Goal: Find specific page/section: Locate a particular part of the current website

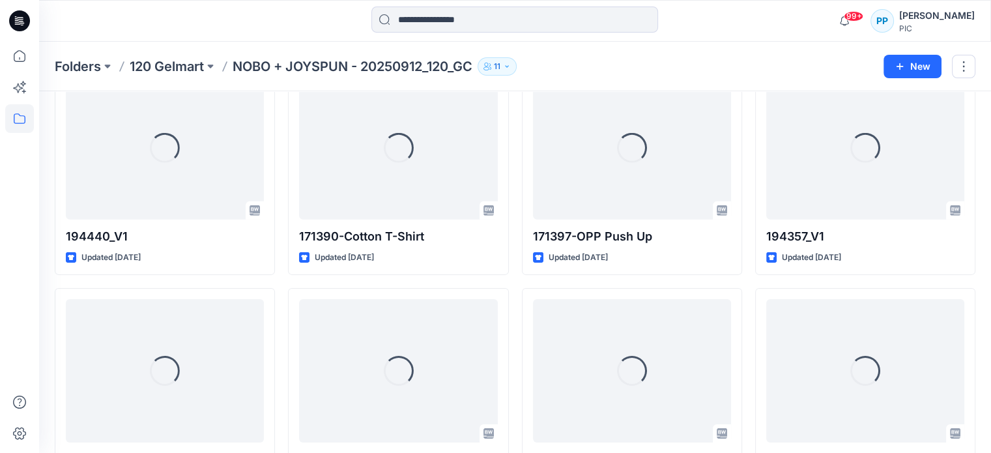
scroll to position [4130, 0]
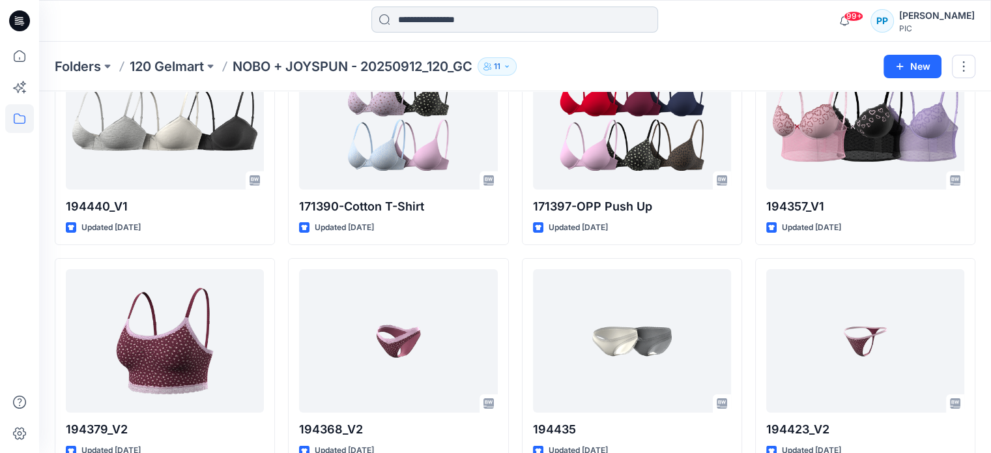
click at [537, 27] on input at bounding box center [515, 20] width 287 height 26
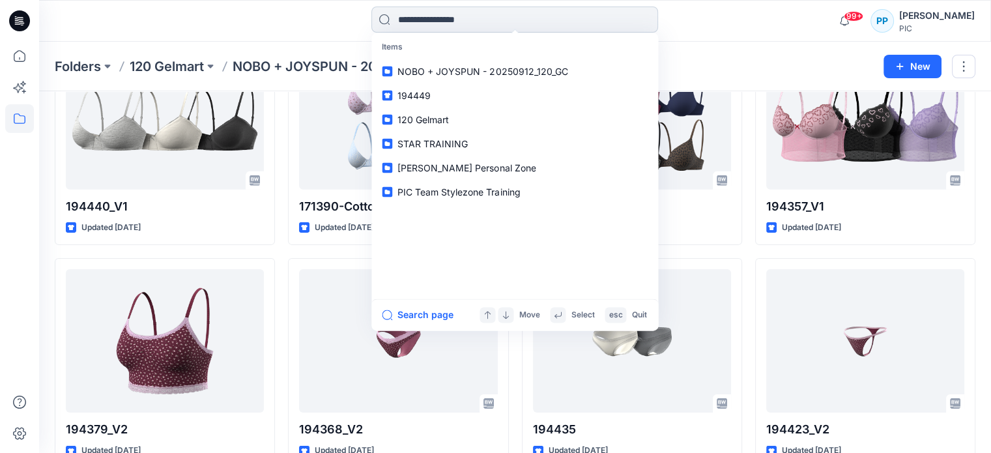
click at [537, 27] on input at bounding box center [515, 20] width 287 height 26
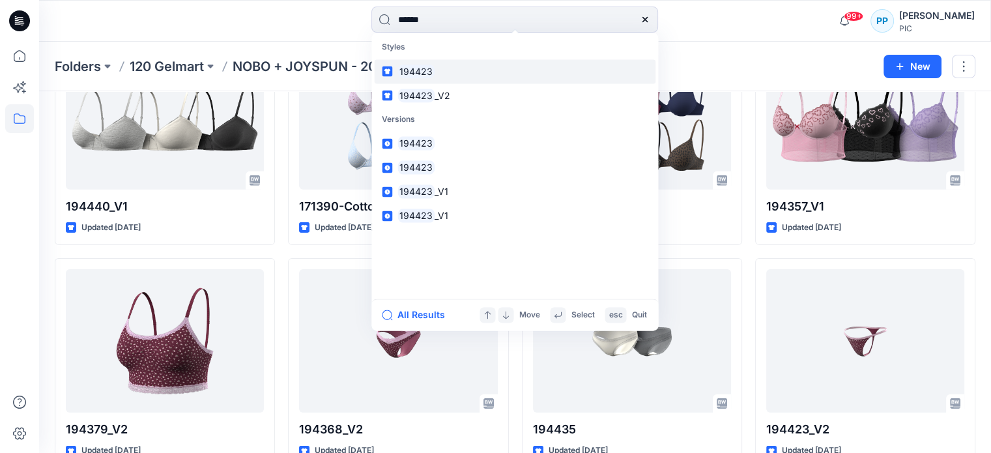
type input "******"
click at [422, 72] on mark "194423" at bounding box center [416, 71] width 37 height 15
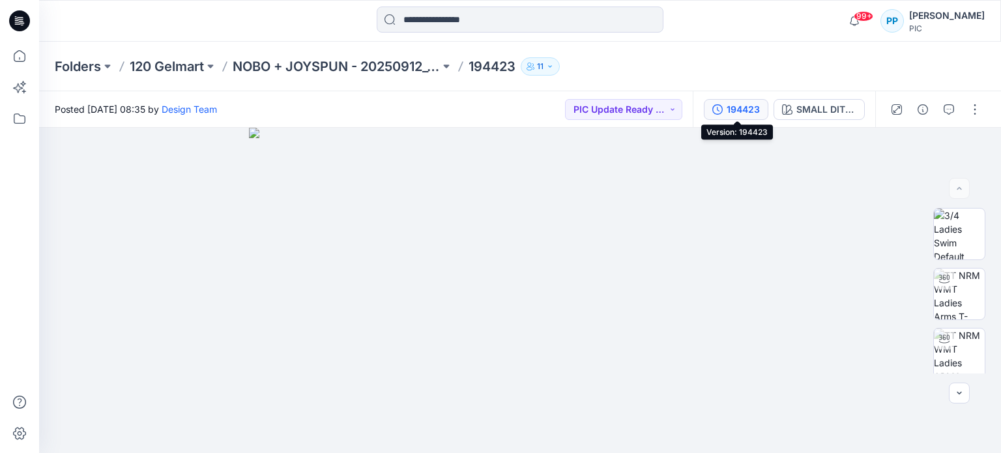
click at [734, 113] on div "194423" at bounding box center [743, 109] width 33 height 14
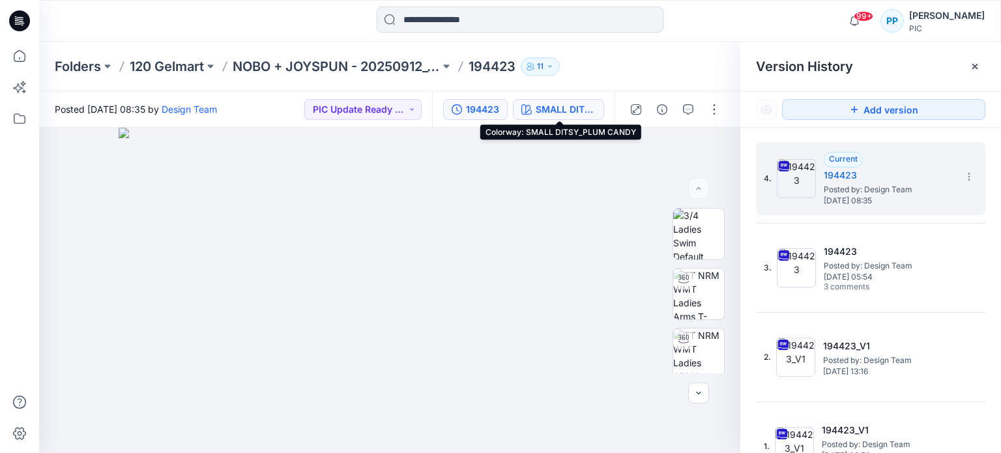
click at [549, 111] on div "SMALL DITSY_PLUM CANDY" at bounding box center [566, 109] width 60 height 14
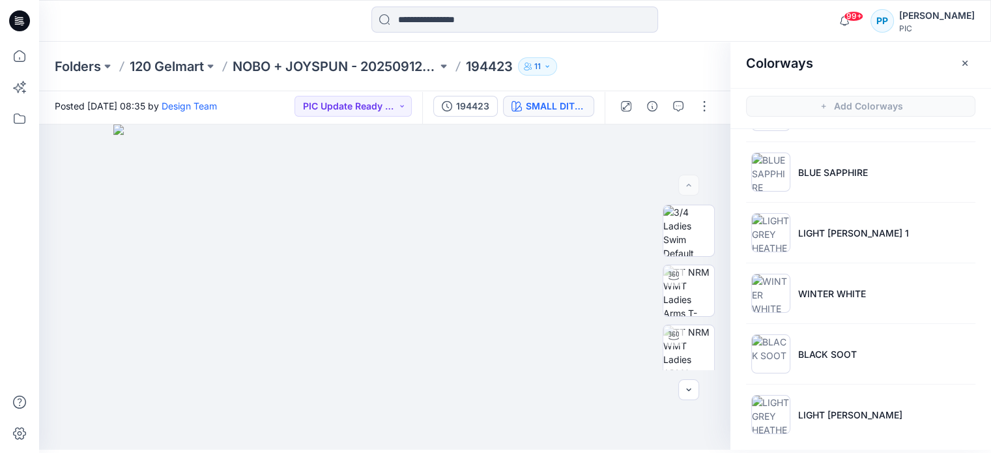
scroll to position [237, 0]
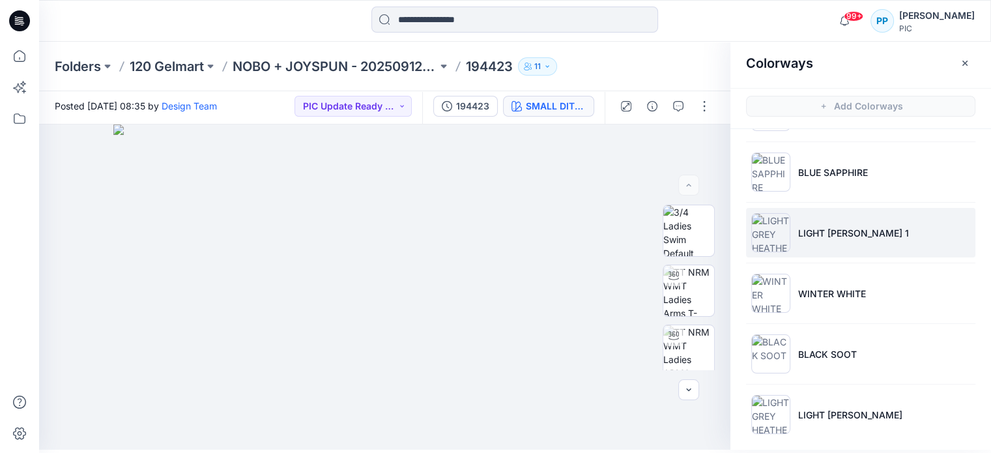
click at [840, 226] on p "LIGHT [PERSON_NAME] 1" at bounding box center [853, 233] width 111 height 14
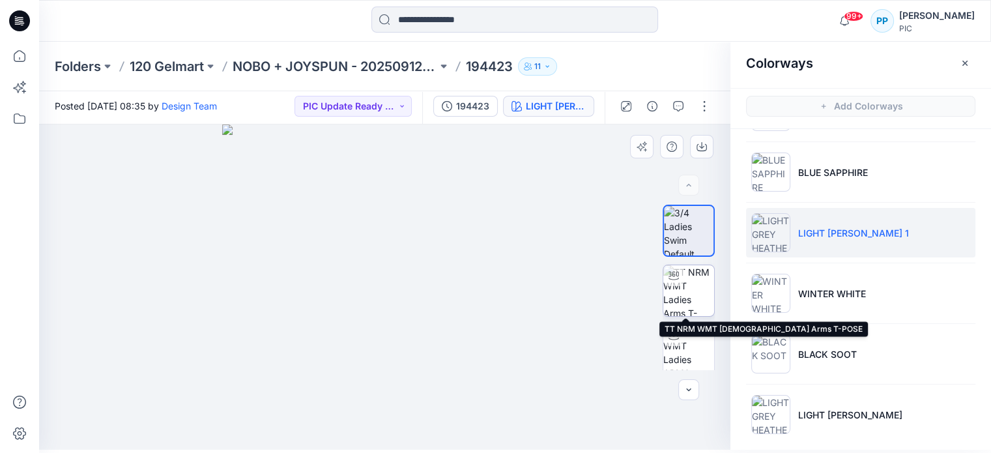
click at [686, 307] on img at bounding box center [689, 290] width 51 height 51
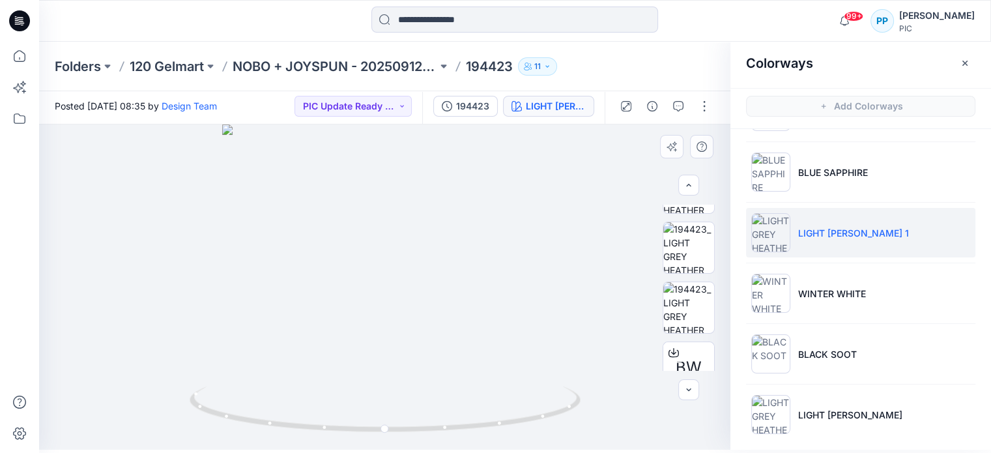
scroll to position [407, 0]
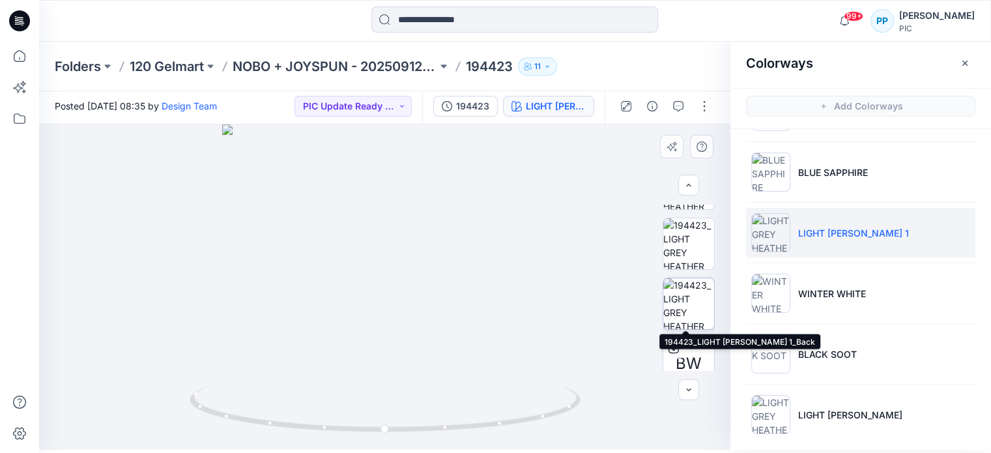
click at [694, 312] on img at bounding box center [689, 303] width 51 height 51
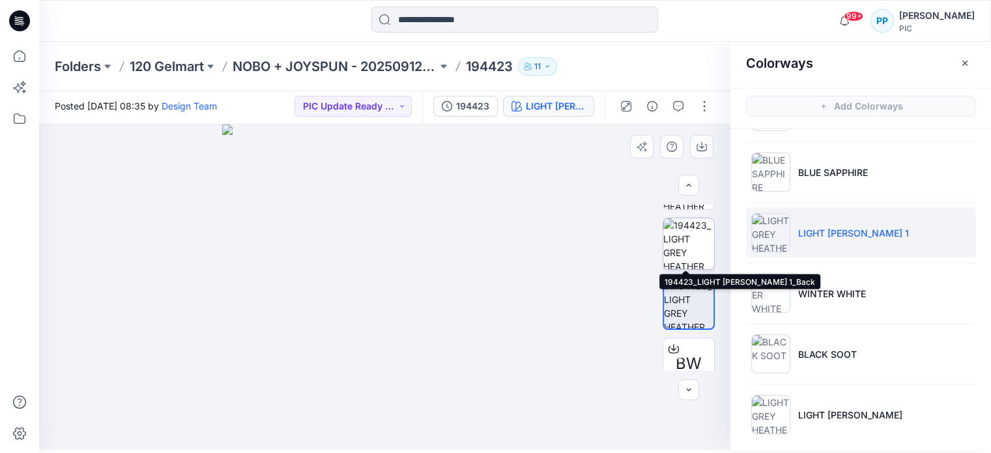
click at [679, 245] on img at bounding box center [689, 243] width 51 height 51
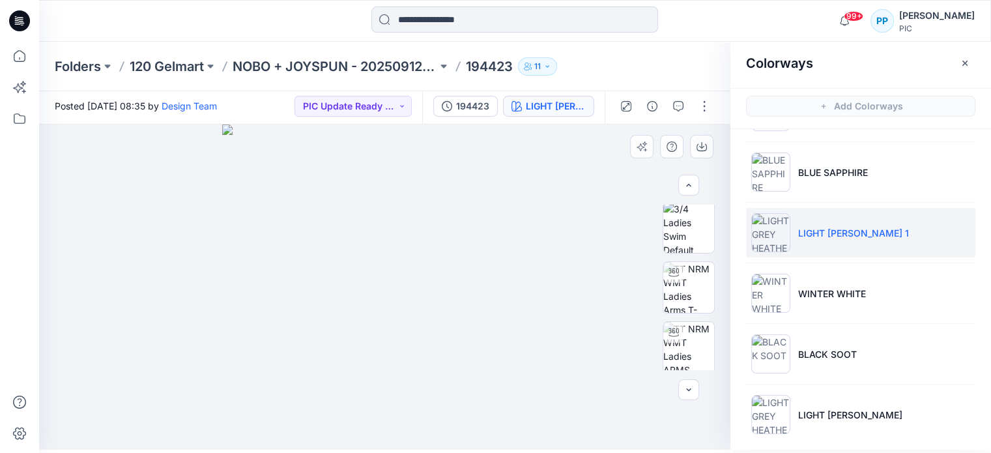
scroll to position [0, 0]
click at [694, 229] on img at bounding box center [689, 230] width 51 height 51
click at [503, 338] on img at bounding box center [384, 286] width 325 height 325
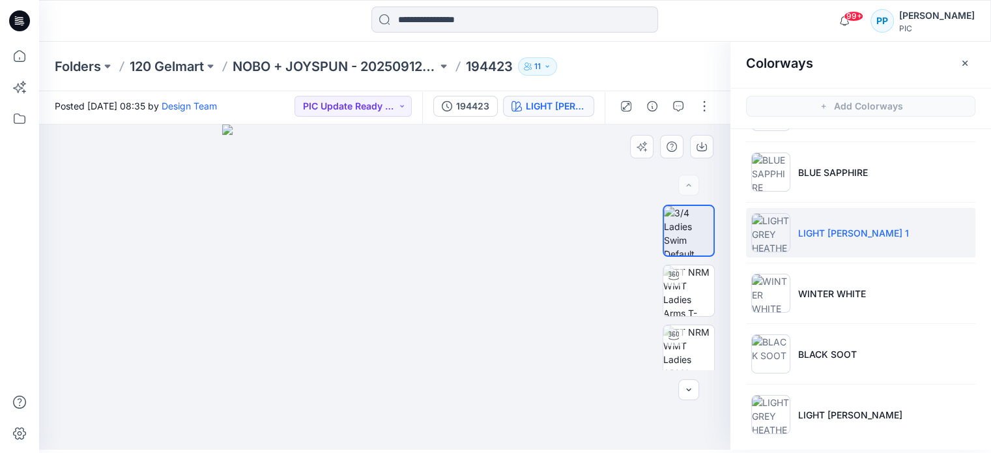
click at [503, 338] on img at bounding box center [384, 286] width 325 height 325
drag, startPoint x: 986, startPoint y: 272, endPoint x: 986, endPoint y: 264, distance: 8.5
click at [986, 264] on ul "SMALL DITSY_PLUM CANDY DOTS GA-DD-50239 PLUM CANDY XENON BLUE BLUE SAPPHIRE LIG…" at bounding box center [861, 172] width 261 height 561
click at [370, 292] on img at bounding box center [384, 286] width 325 height 325
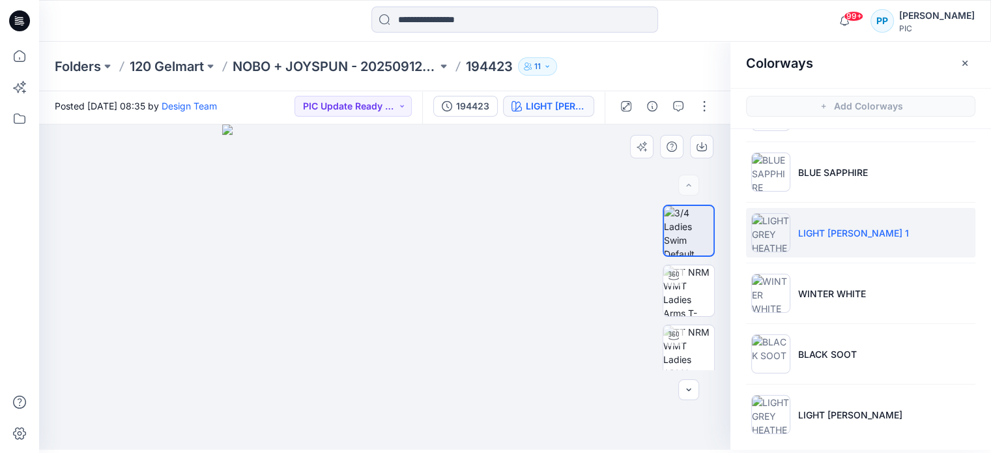
click at [370, 292] on img at bounding box center [384, 286] width 325 height 325
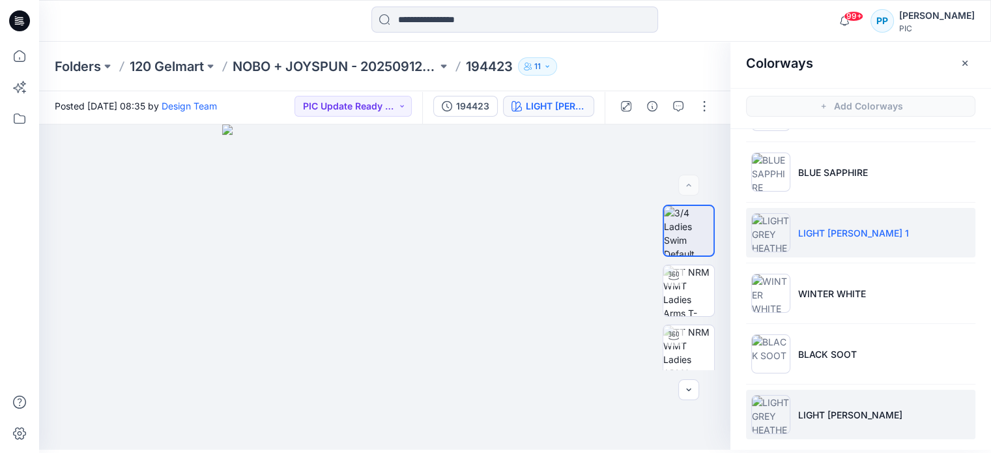
click at [791, 422] on li "LIGHT [PERSON_NAME]" at bounding box center [860, 415] width 229 height 50
click at [777, 239] on img at bounding box center [771, 232] width 39 height 39
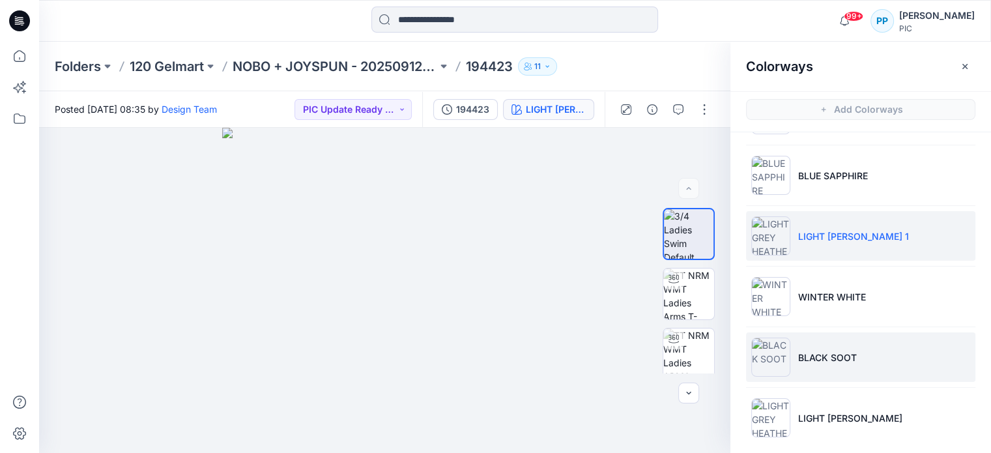
click at [811, 354] on p "BLACK SOOT" at bounding box center [827, 358] width 59 height 14
